Goal: Transaction & Acquisition: Purchase product/service

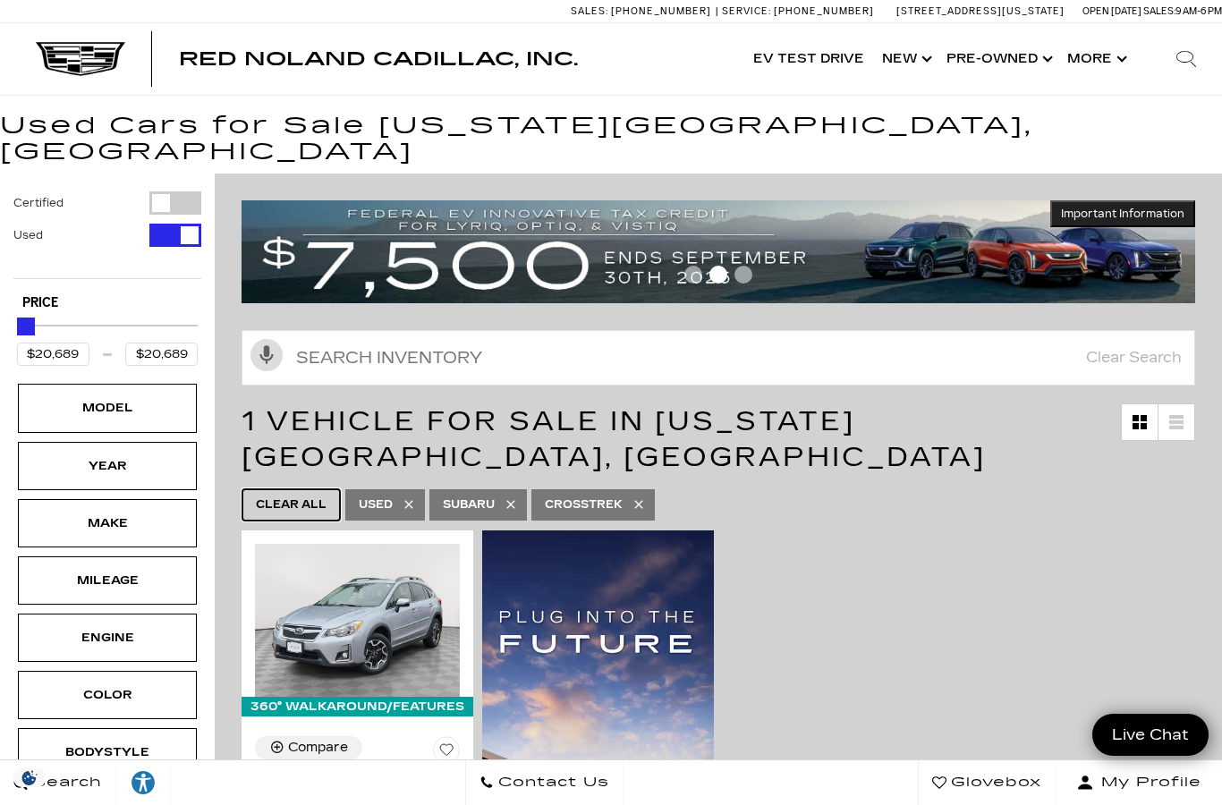
click at [276, 494] on span "Clear All" at bounding box center [291, 505] width 71 height 22
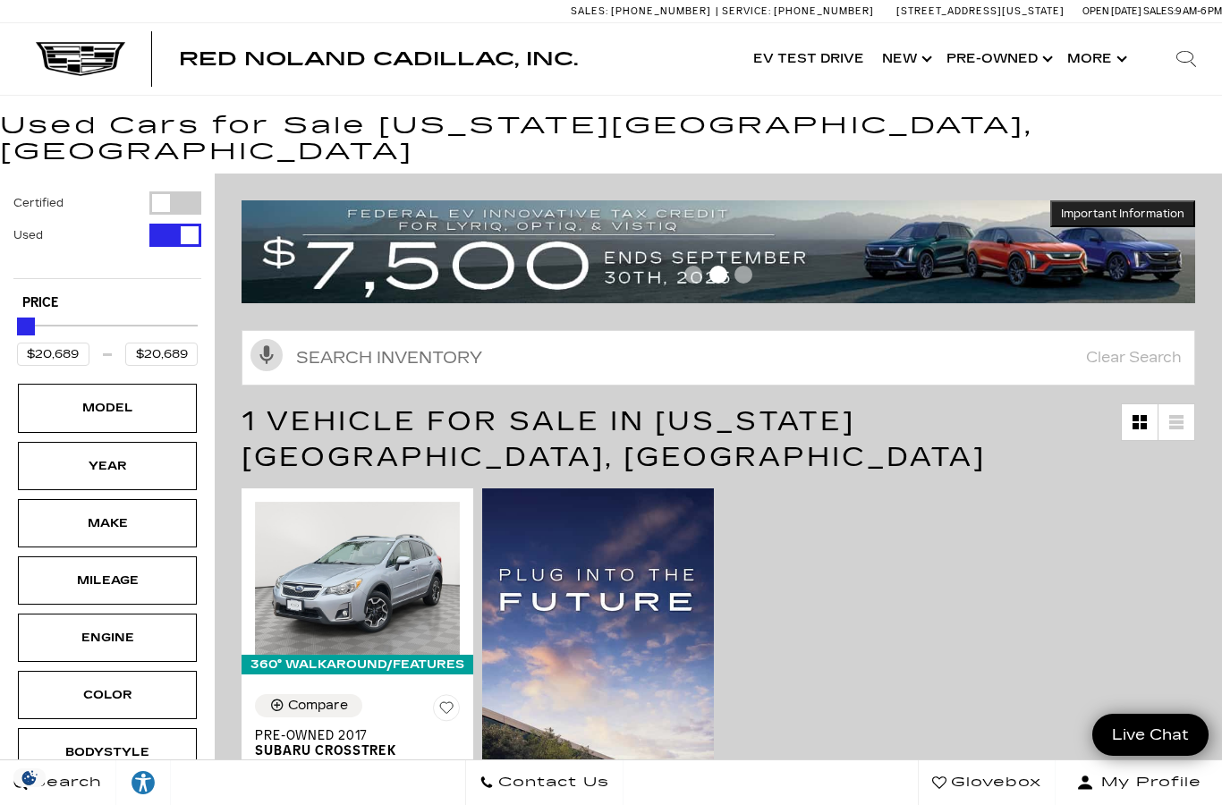
type input "$5,500"
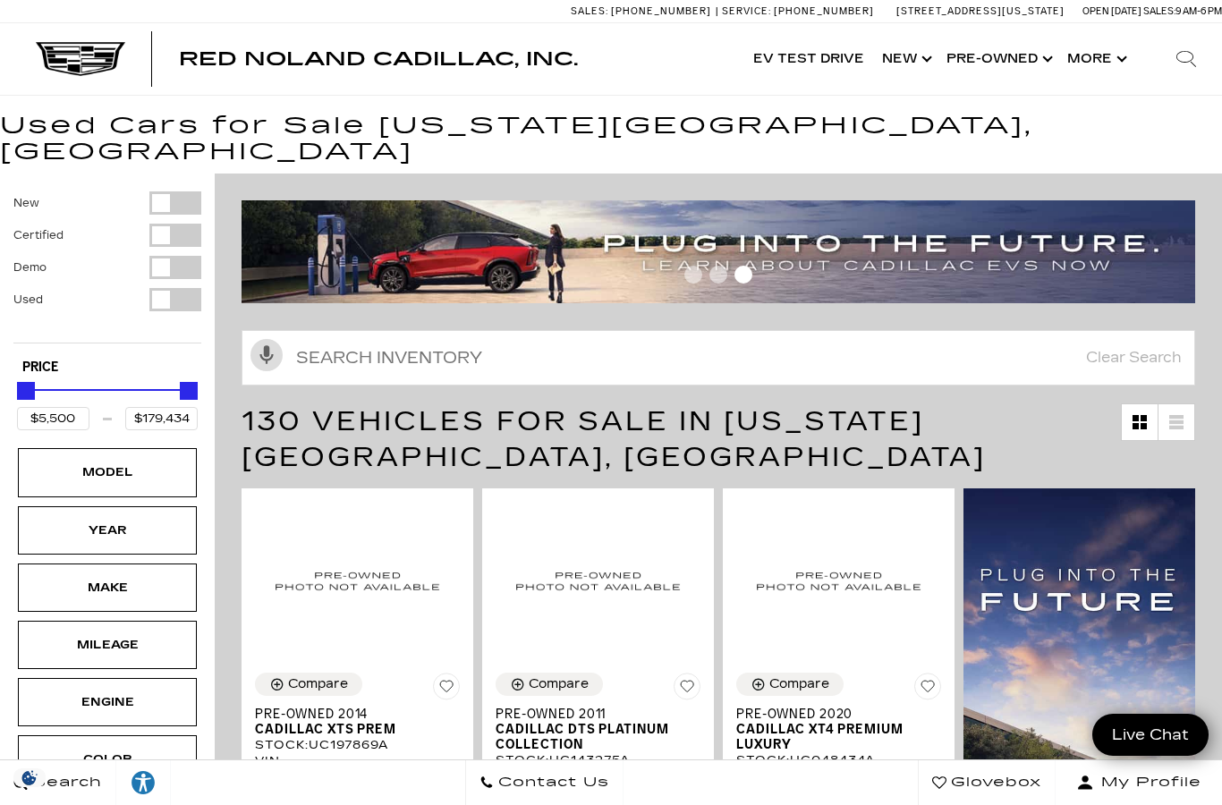
click at [162, 288] on div "Filter by Vehicle Type" at bounding box center [175, 299] width 52 height 23
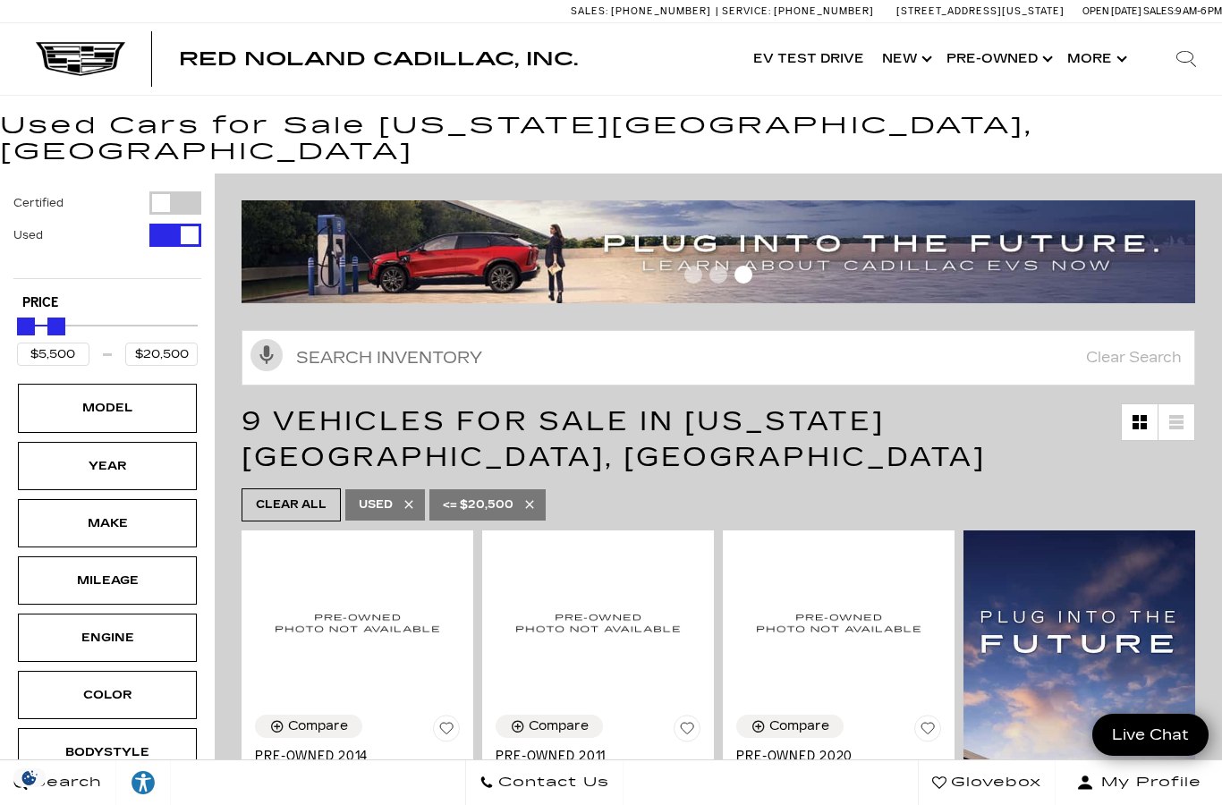
click at [155, 390] on div "Model" at bounding box center [107, 408] width 179 height 48
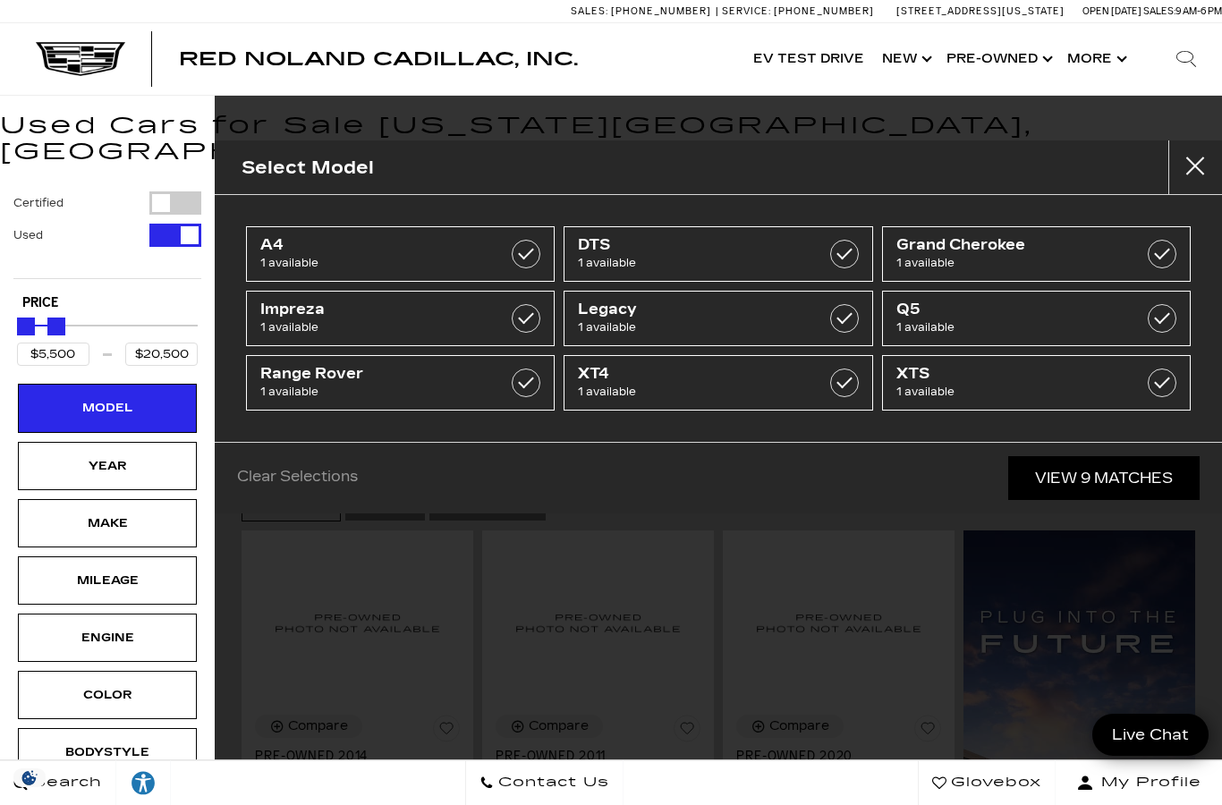
click at [399, 199] on div "A4 1 available DTS 1 available Grand Cherokee 1 available Impreza 1 available L…" at bounding box center [718, 318] width 1007 height 247
click at [149, 398] on div "Model" at bounding box center [107, 408] width 89 height 20
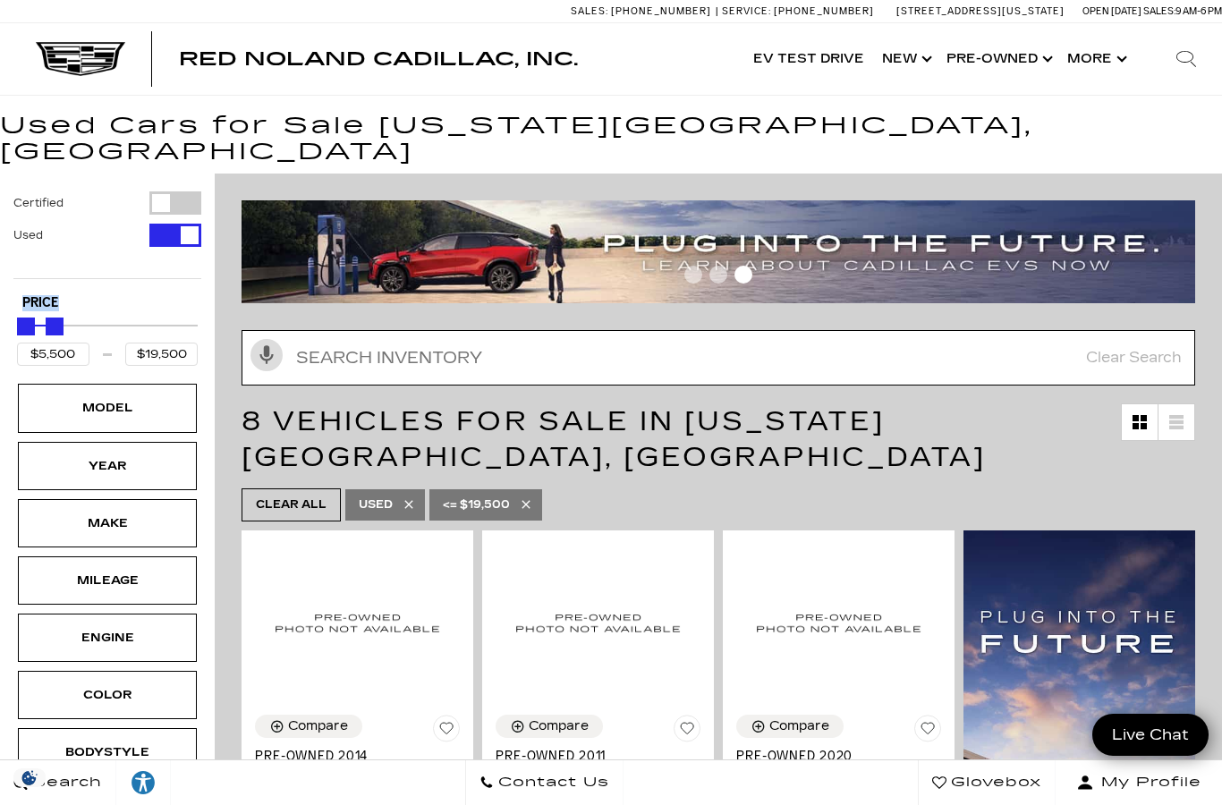
click at [598, 339] on input "Search Inventory" at bounding box center [719, 357] width 954 height 55
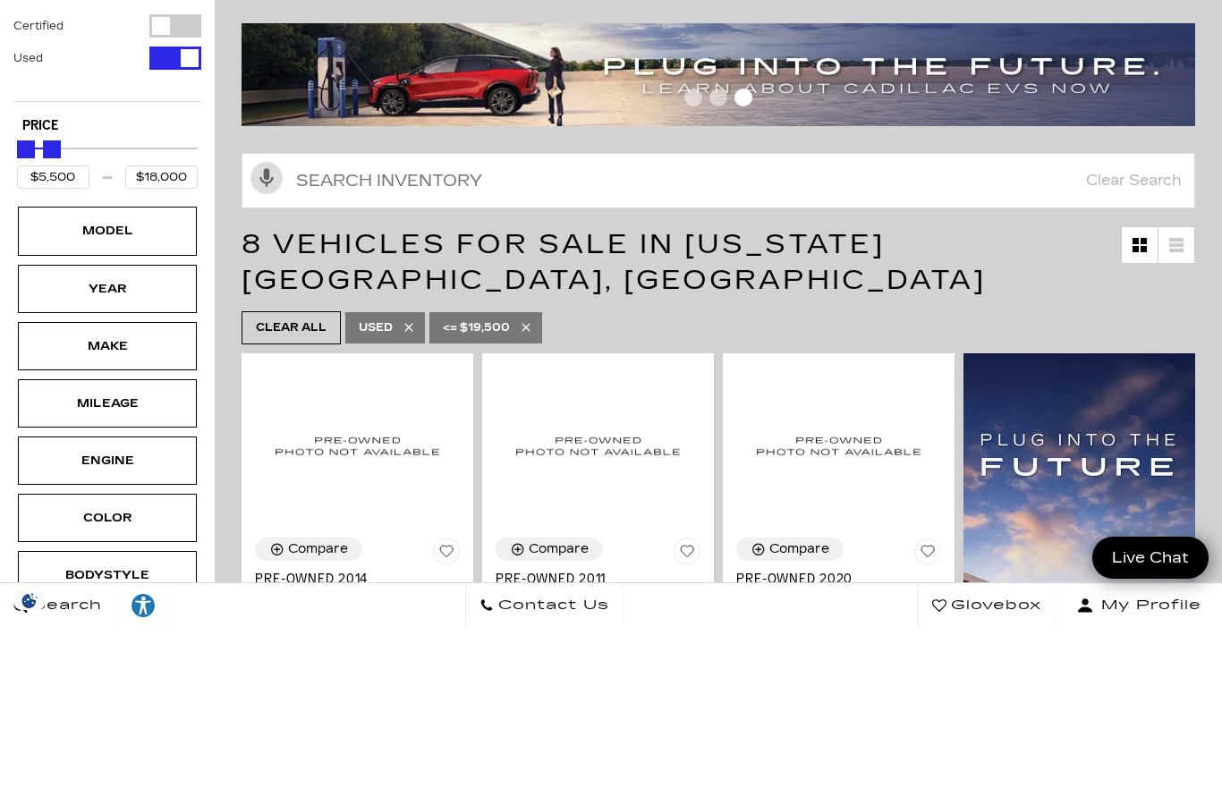
scroll to position [177, 0]
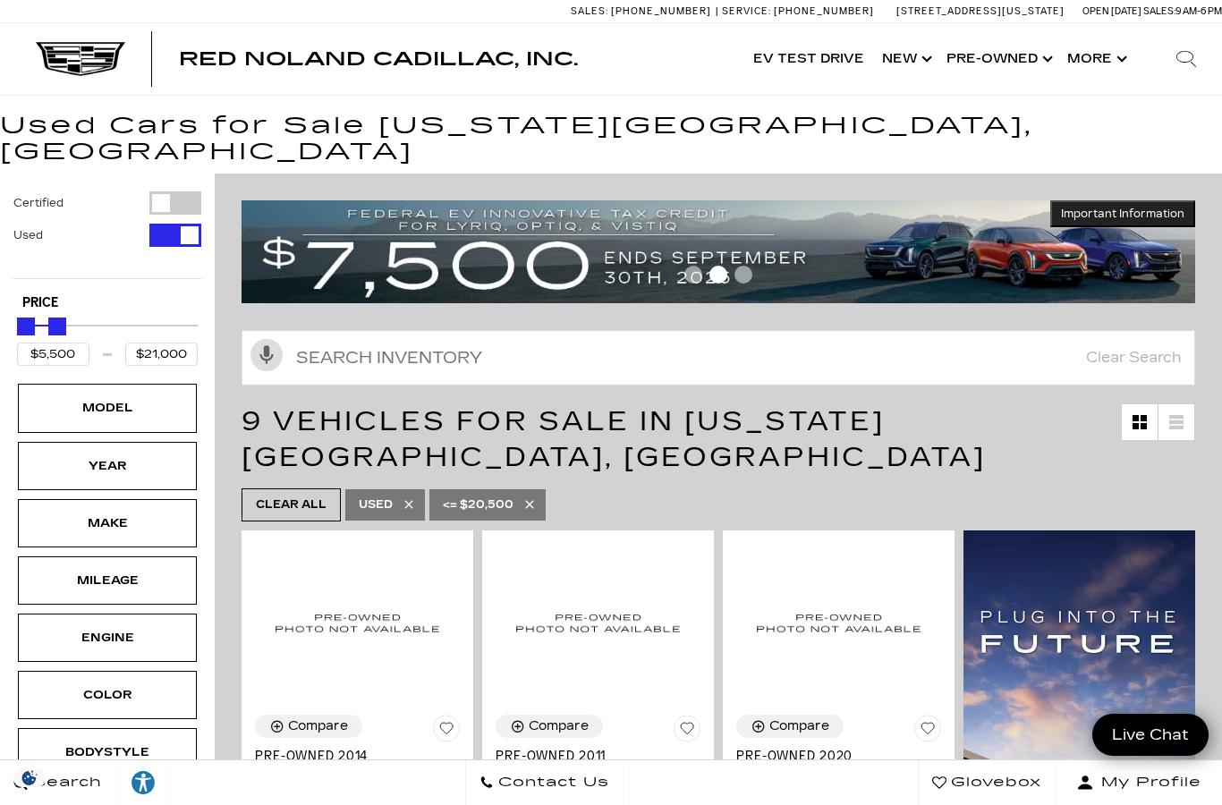
type input "$21,500"
click at [158, 391] on div "Model" at bounding box center [107, 408] width 179 height 48
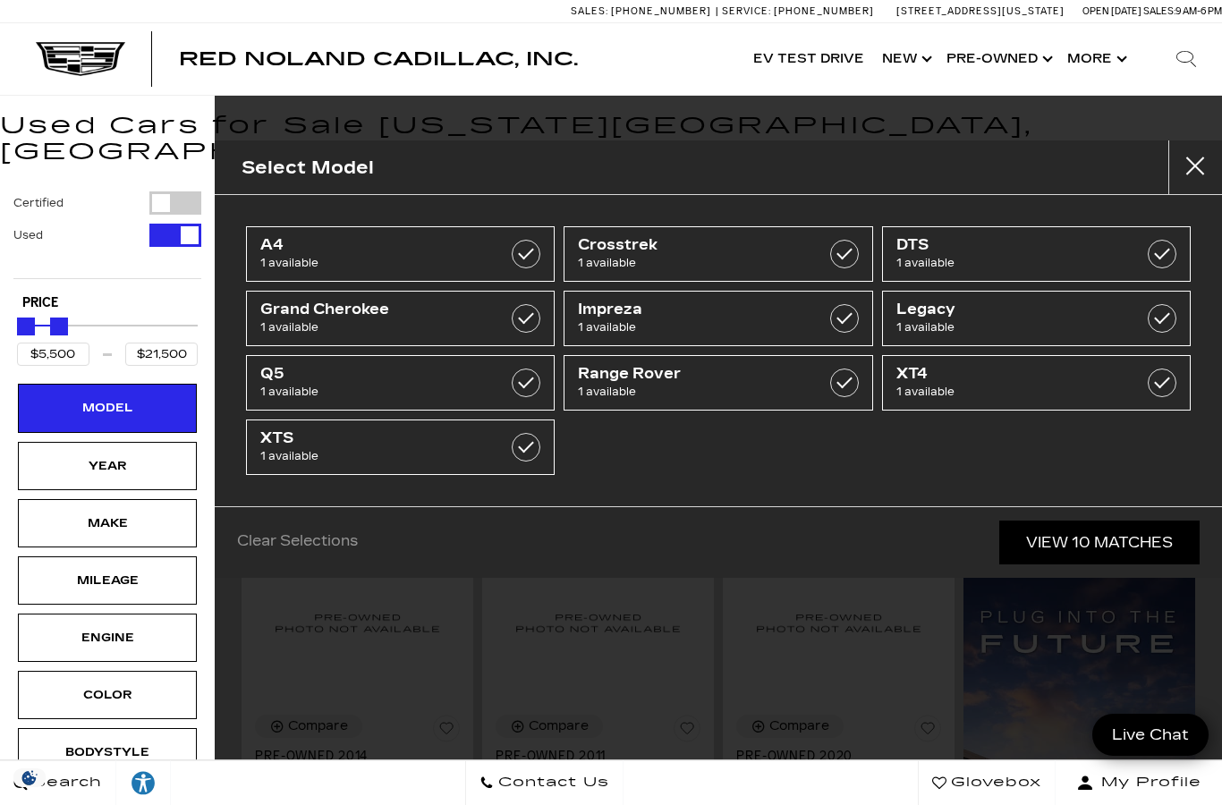
click at [929, 379] on span "XT4" at bounding box center [1015, 374] width 238 height 18
type input "$18,189"
checkbox input "true"
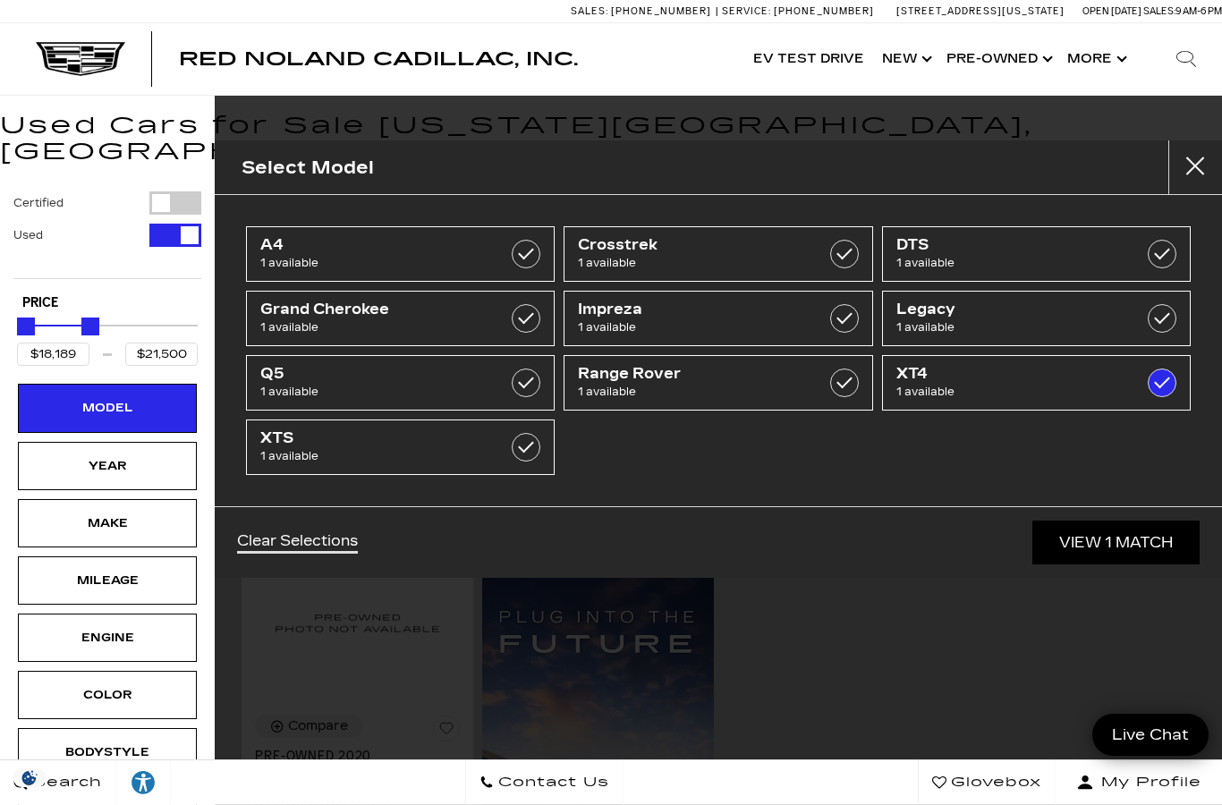
click at [338, 450] on span "1 available" at bounding box center [379, 456] width 238 height 18
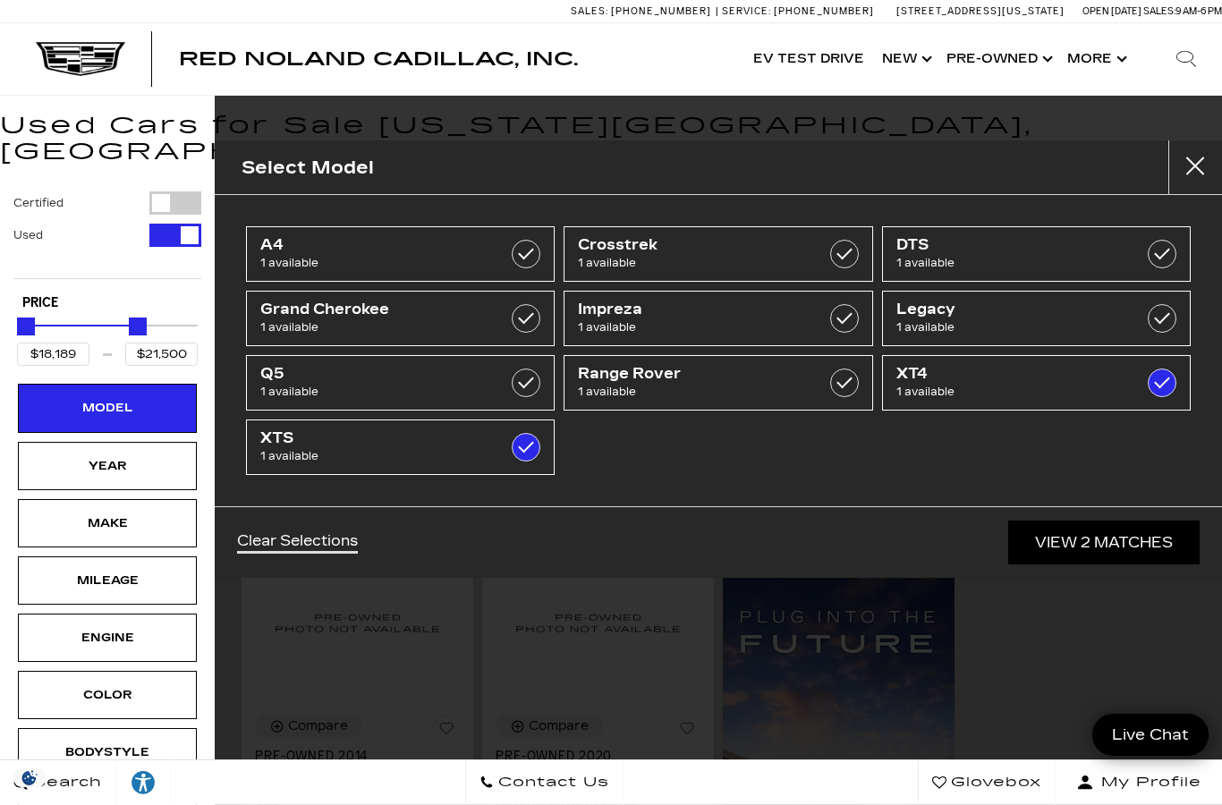
type input "$9,500"
checkbox input "true"
click at [1065, 551] on link "View 2 Matches" at bounding box center [1103, 543] width 191 height 44
